Goal: Task Accomplishment & Management: Use online tool/utility

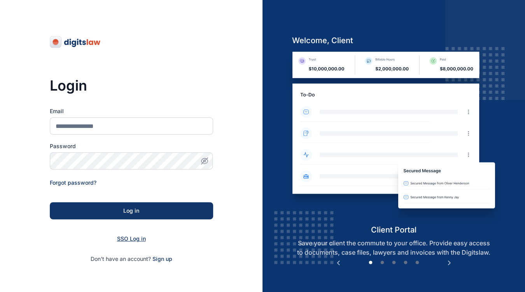
click at [129, 237] on span "SSO Log in" at bounding box center [131, 238] width 29 height 7
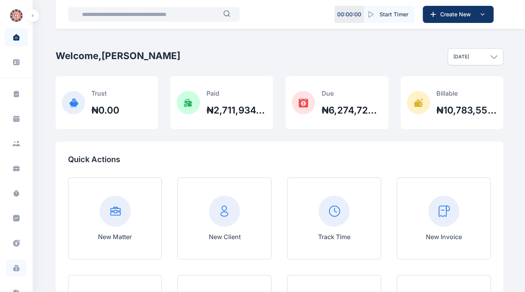
click at [18, 268] on icon at bounding box center [16, 269] width 6 height 4
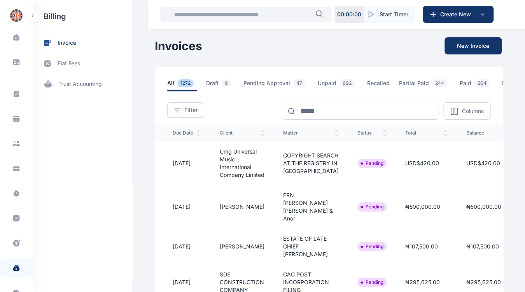
scroll to position [0, 139]
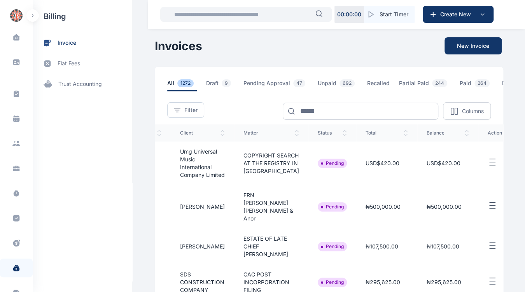
click at [488, 167] on icon "button" at bounding box center [492, 163] width 9 height 10
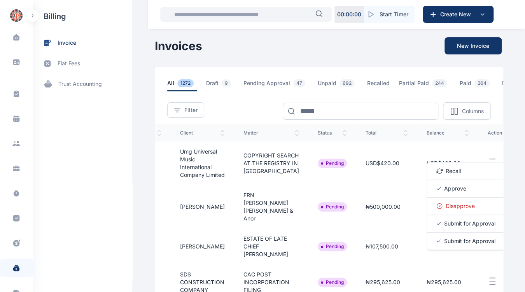
click at [444, 193] on span "Approve" at bounding box center [455, 189] width 22 height 8
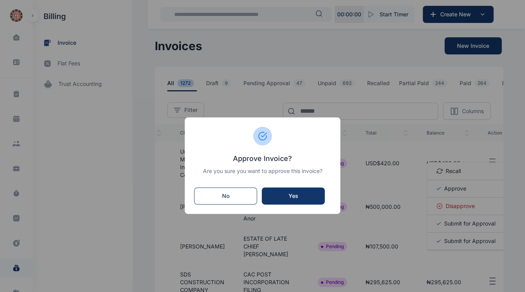
click at [306, 197] on div "Yes" at bounding box center [293, 196] width 47 height 8
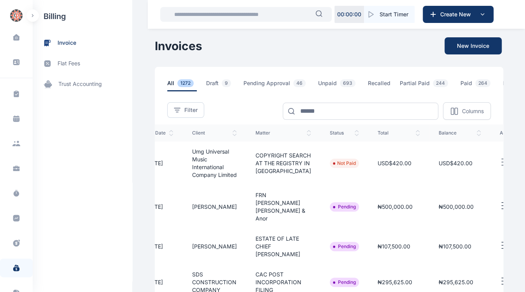
scroll to position [0, 139]
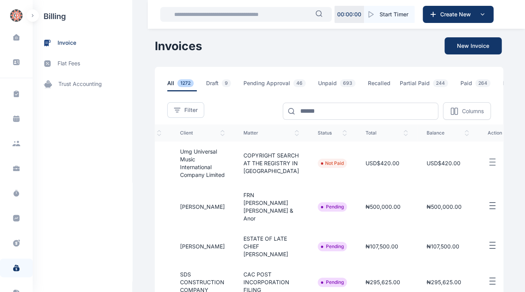
click at [490, 206] on line "button" at bounding box center [492, 206] width 5 height 0
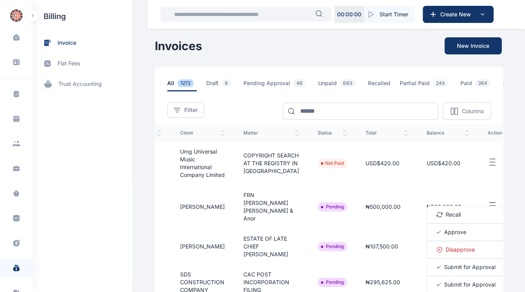
click at [444, 236] on span "Approve" at bounding box center [455, 232] width 22 height 8
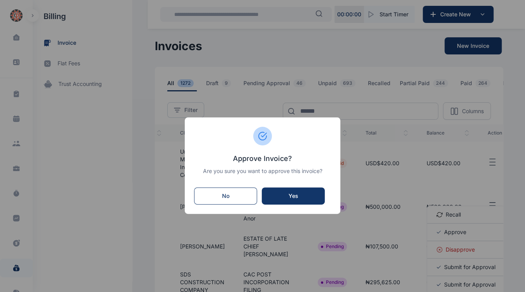
click at [309, 194] on div "Yes" at bounding box center [293, 196] width 47 height 8
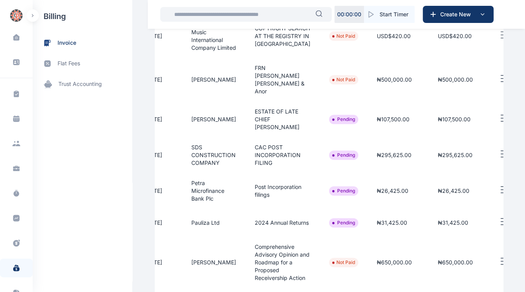
scroll to position [0, 139]
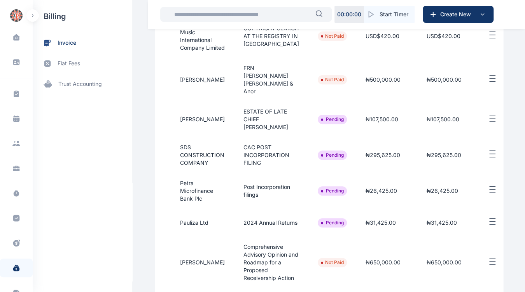
click at [490, 118] on line "button" at bounding box center [492, 118] width 5 height 0
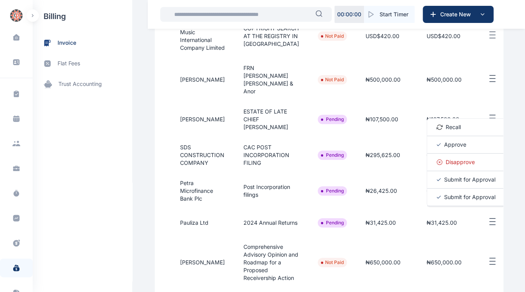
click at [444, 147] on span "Approve" at bounding box center [455, 145] width 22 height 8
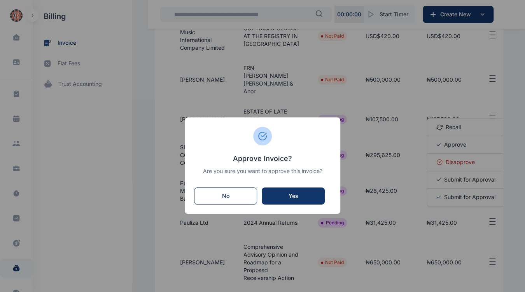
click at [298, 200] on div "Yes" at bounding box center [293, 196] width 47 height 8
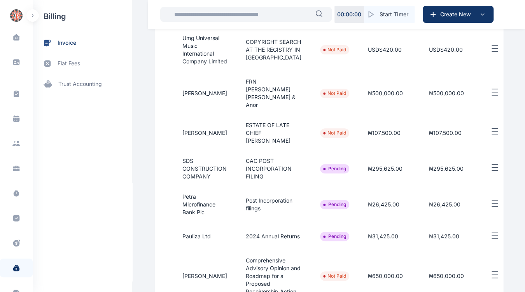
scroll to position [0, 139]
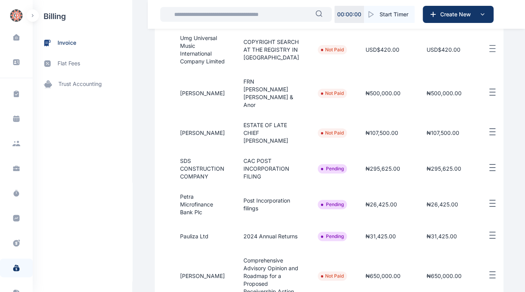
click at [490, 165] on line "button" at bounding box center [492, 165] width 5 height 0
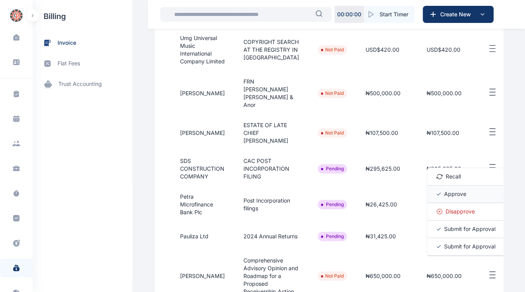
click at [444, 196] on span "Approve" at bounding box center [455, 194] width 22 height 8
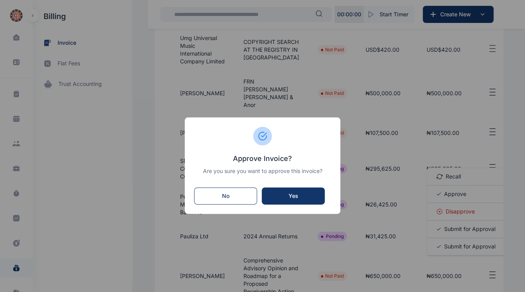
click at [441, 200] on div "Approve Invoice? Are you sure you want to approve this invoice? No Yes" at bounding box center [262, 146] width 525 height 292
click at [304, 193] on div "Yes" at bounding box center [293, 196] width 47 height 8
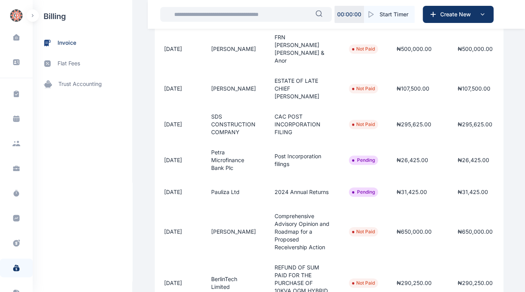
scroll to position [0, 121]
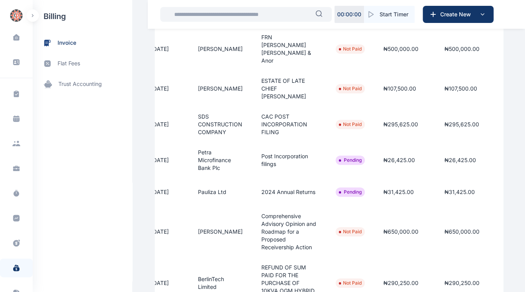
click at [506, 162] on button "button" at bounding box center [517, 159] width 22 height 10
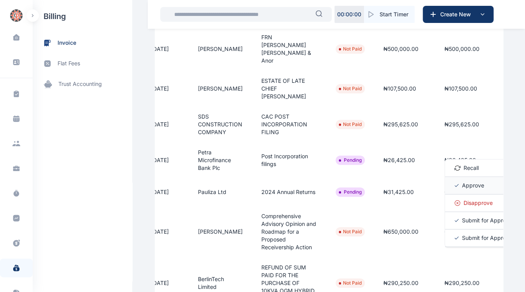
click at [462, 187] on span "Approve" at bounding box center [473, 186] width 22 height 8
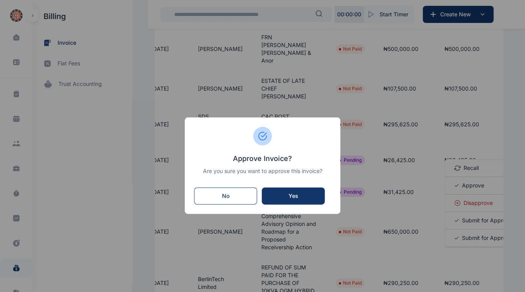
click at [298, 194] on div "Yes" at bounding box center [293, 196] width 47 height 8
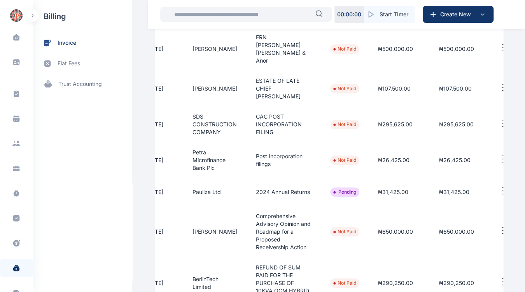
scroll to position [0, 139]
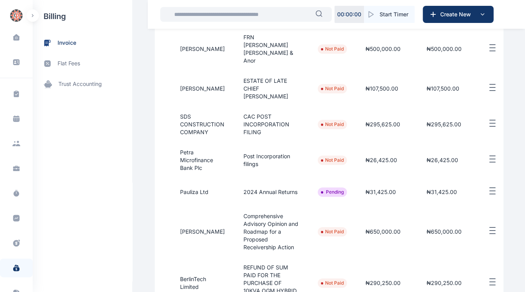
click at [488, 193] on button "button" at bounding box center [499, 191] width 22 height 10
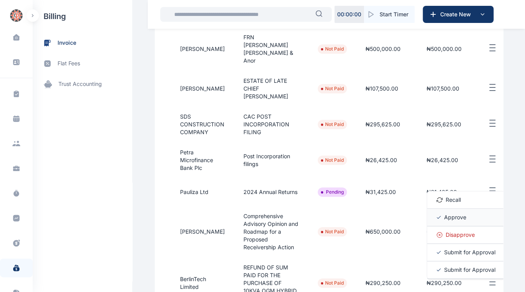
click at [444, 221] on span "Approve" at bounding box center [455, 218] width 22 height 8
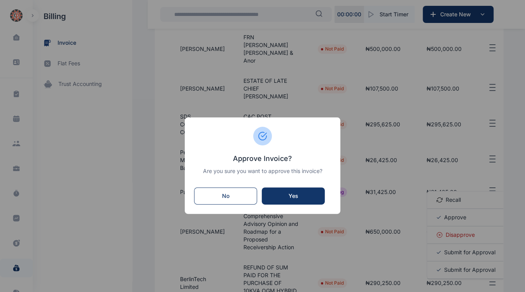
click at [303, 198] on div "Yes" at bounding box center [293, 196] width 47 height 8
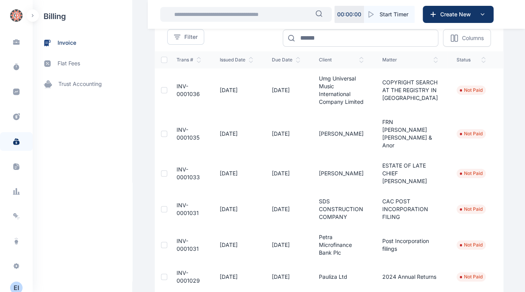
scroll to position [131, 0]
click at [16, 286] on div "E I" at bounding box center [16, 282] width 12 height 9
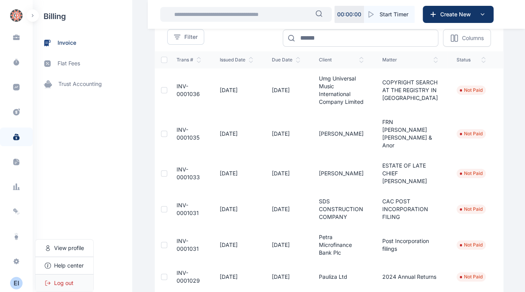
click at [72, 285] on span "Log out" at bounding box center [63, 283] width 19 height 8
